Goal: Task Accomplishment & Management: Manage account settings

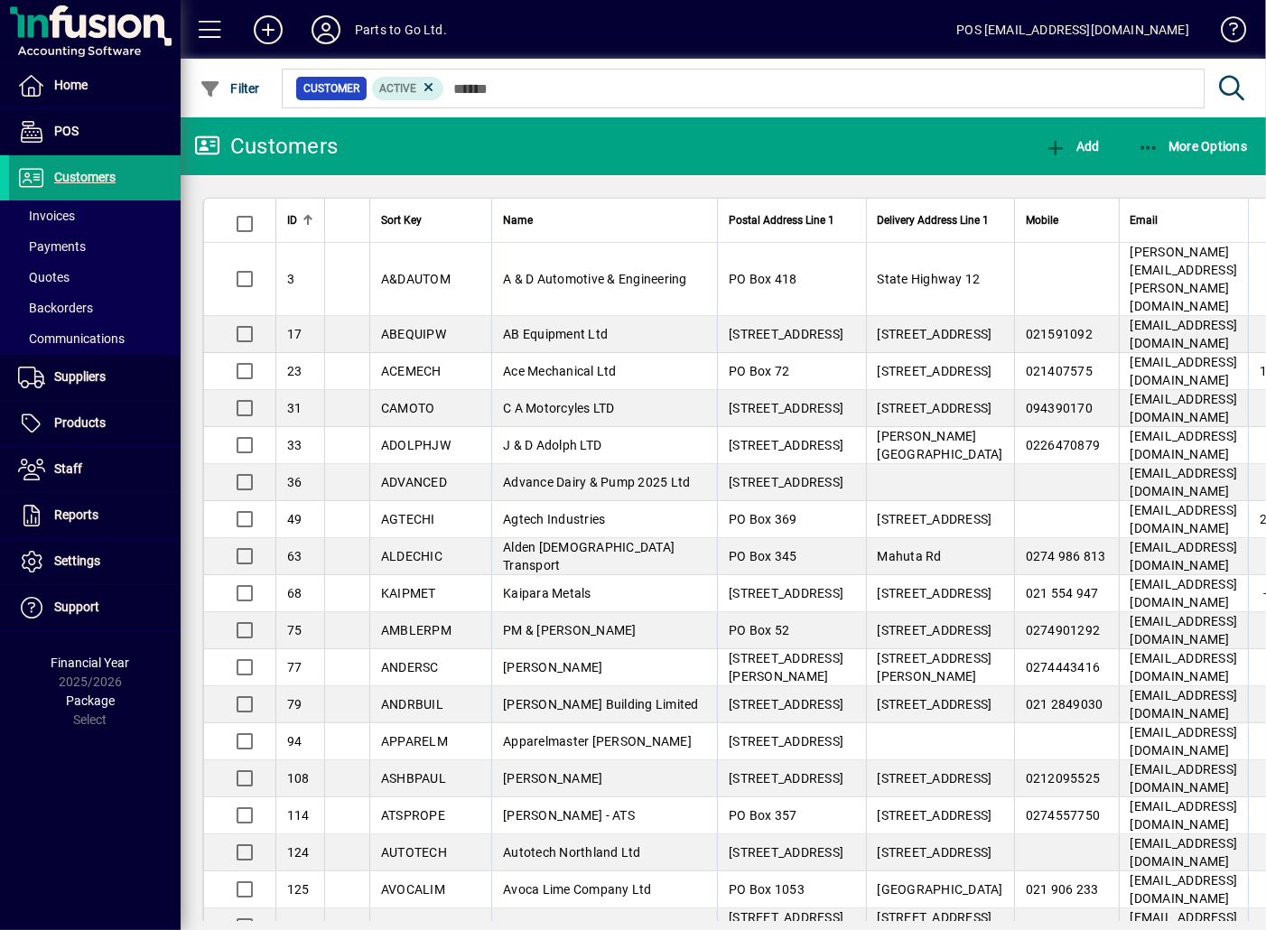
click at [313, 28] on icon at bounding box center [326, 29] width 36 height 29
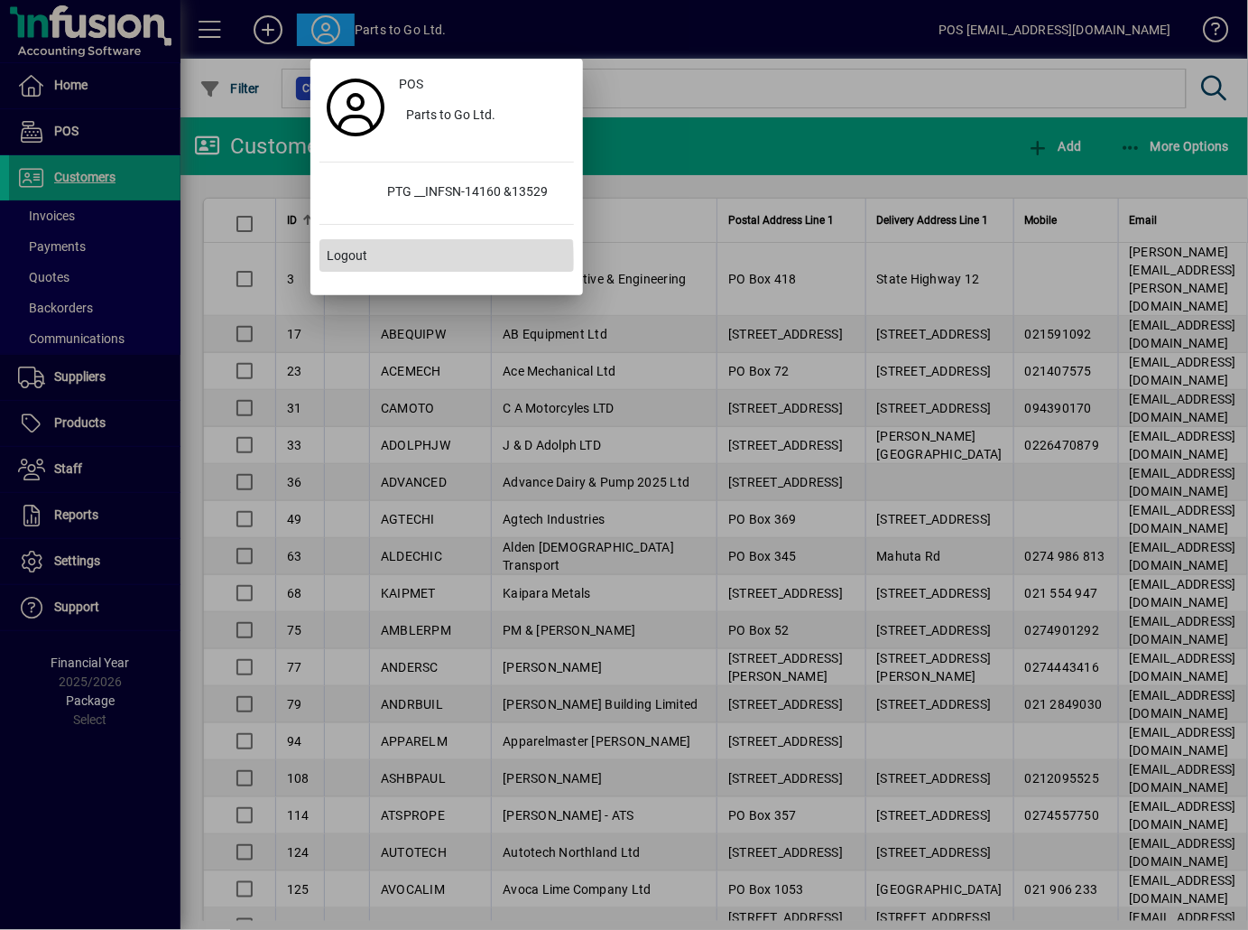
click at [349, 262] on span "Logout" at bounding box center [347, 255] width 41 height 19
